Goal: Task Accomplishment & Management: Manage account settings

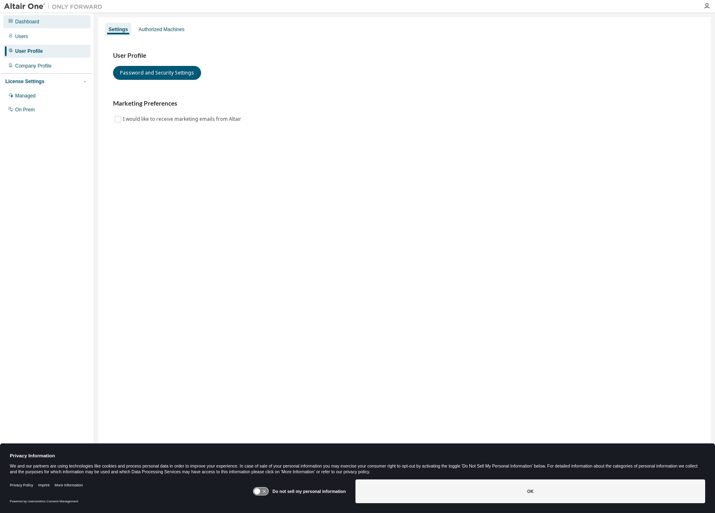
click at [29, 21] on div "Dashboard" at bounding box center [27, 21] width 24 height 7
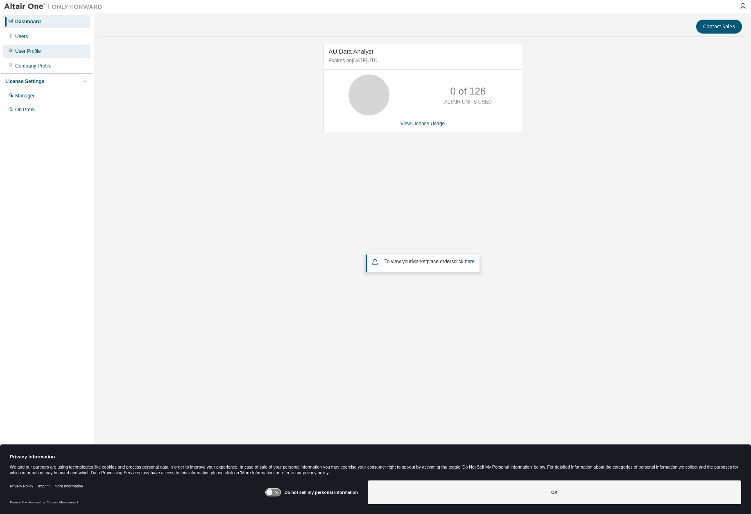
click at [44, 53] on div "User Profile" at bounding box center [46, 51] width 87 height 13
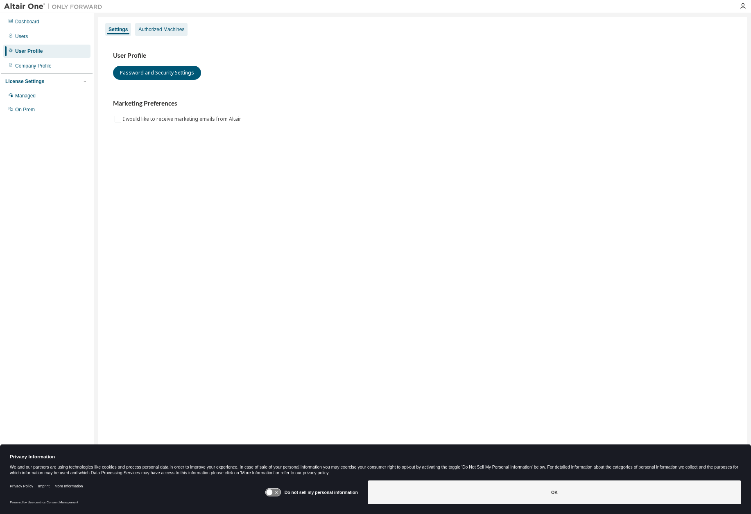
click at [161, 32] on div "Authorized Machines" at bounding box center [161, 29] width 46 height 7
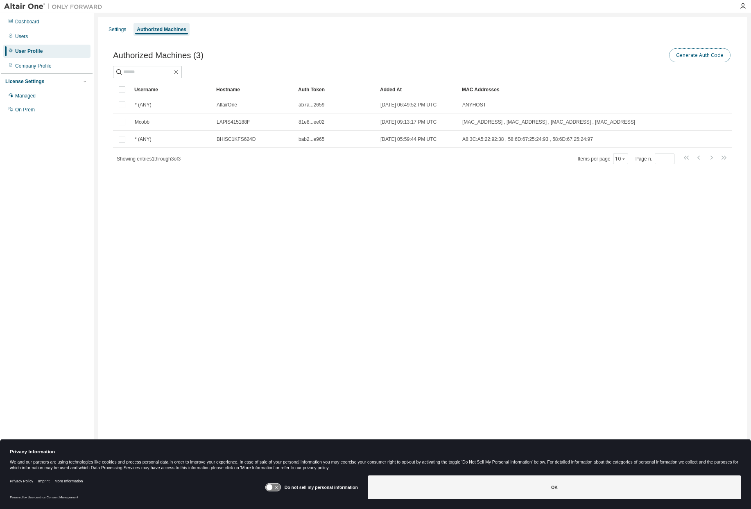
click at [686, 57] on button "Generate Auth Code" at bounding box center [699, 55] width 61 height 14
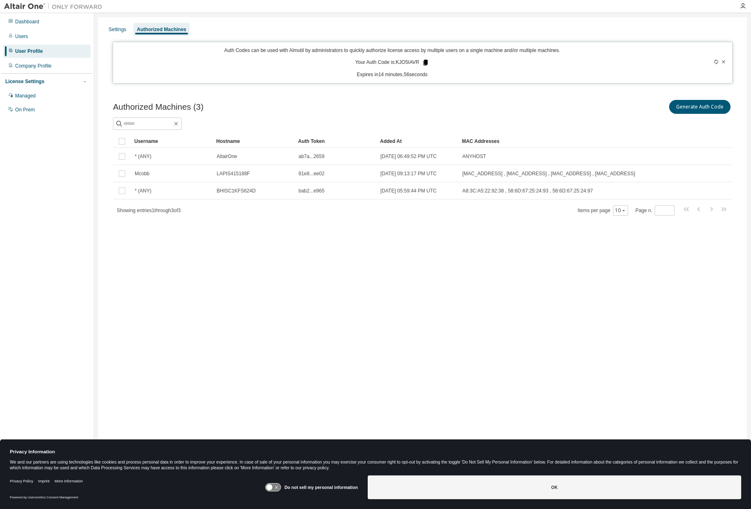
click at [425, 62] on icon at bounding box center [425, 63] width 5 height 6
click at [425, 63] on icon at bounding box center [425, 63] width 5 height 6
